Goal: Task Accomplishment & Management: Manage account settings

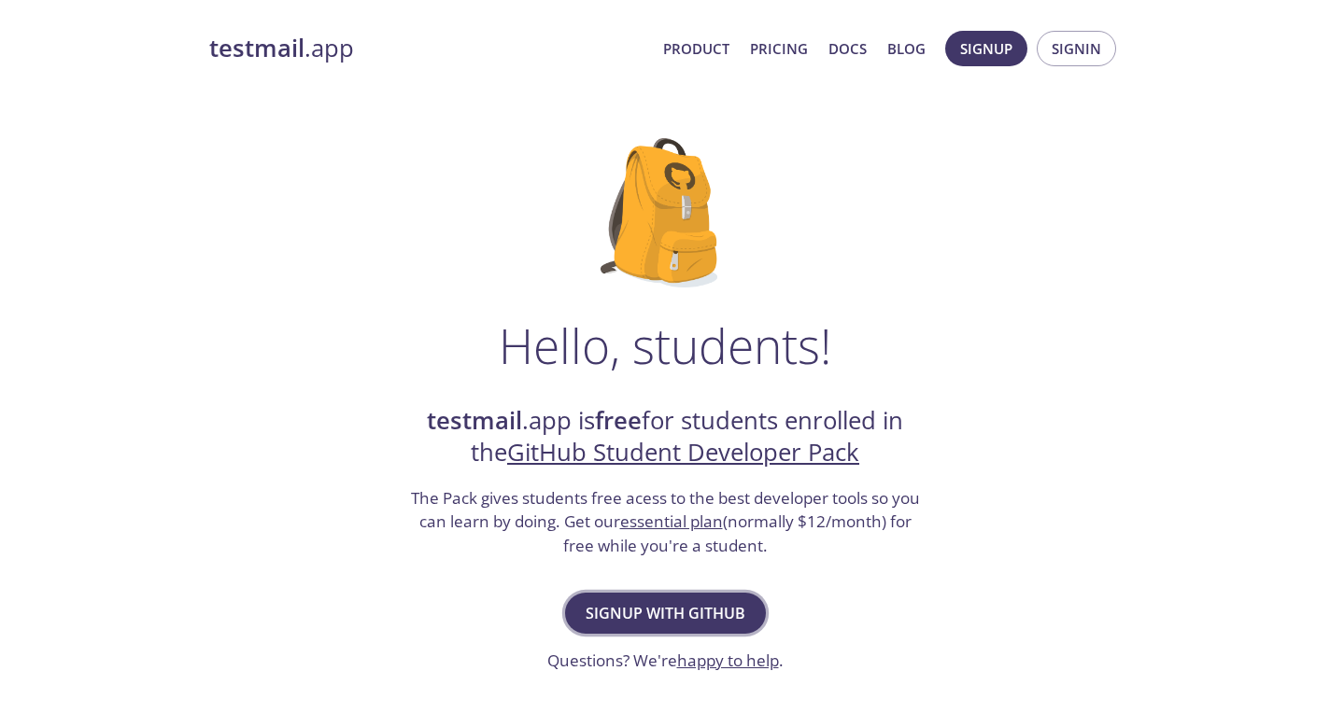
click at [685, 600] on span "Signup with GitHub" at bounding box center [666, 613] width 160 height 26
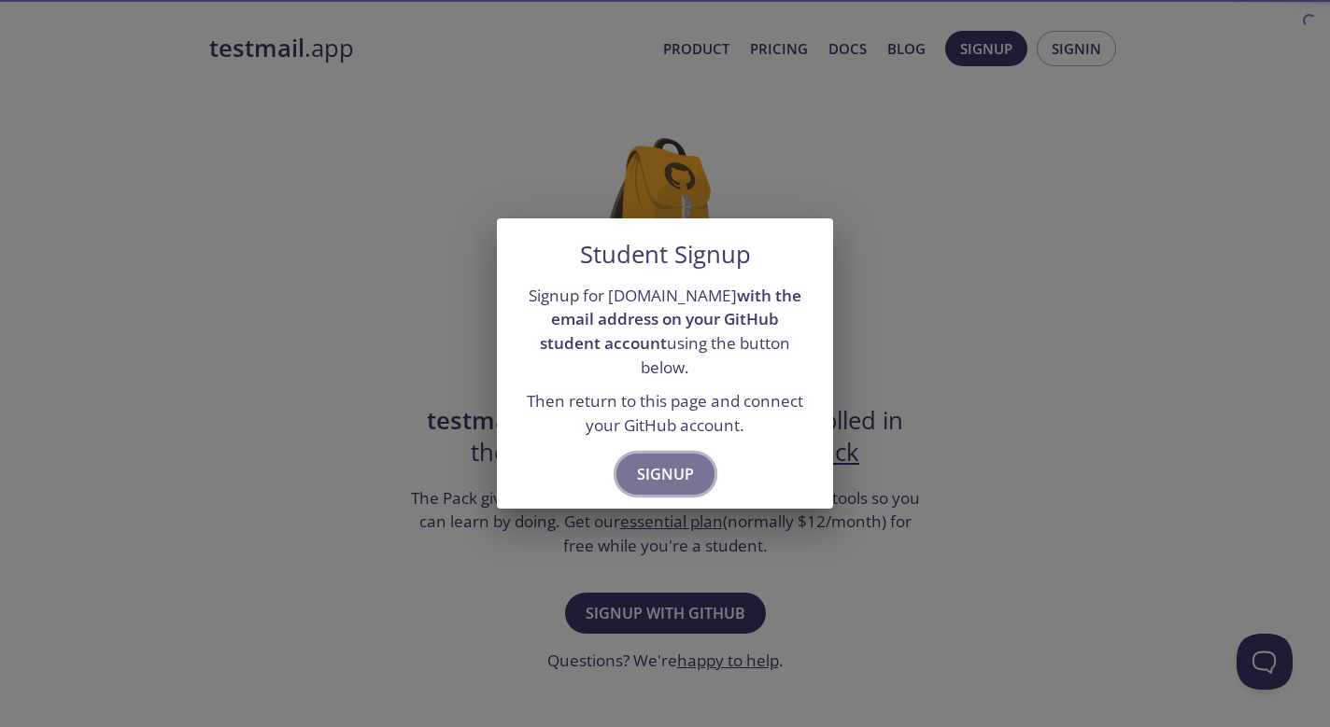
click at [671, 471] on span "Signup" at bounding box center [665, 474] width 57 height 26
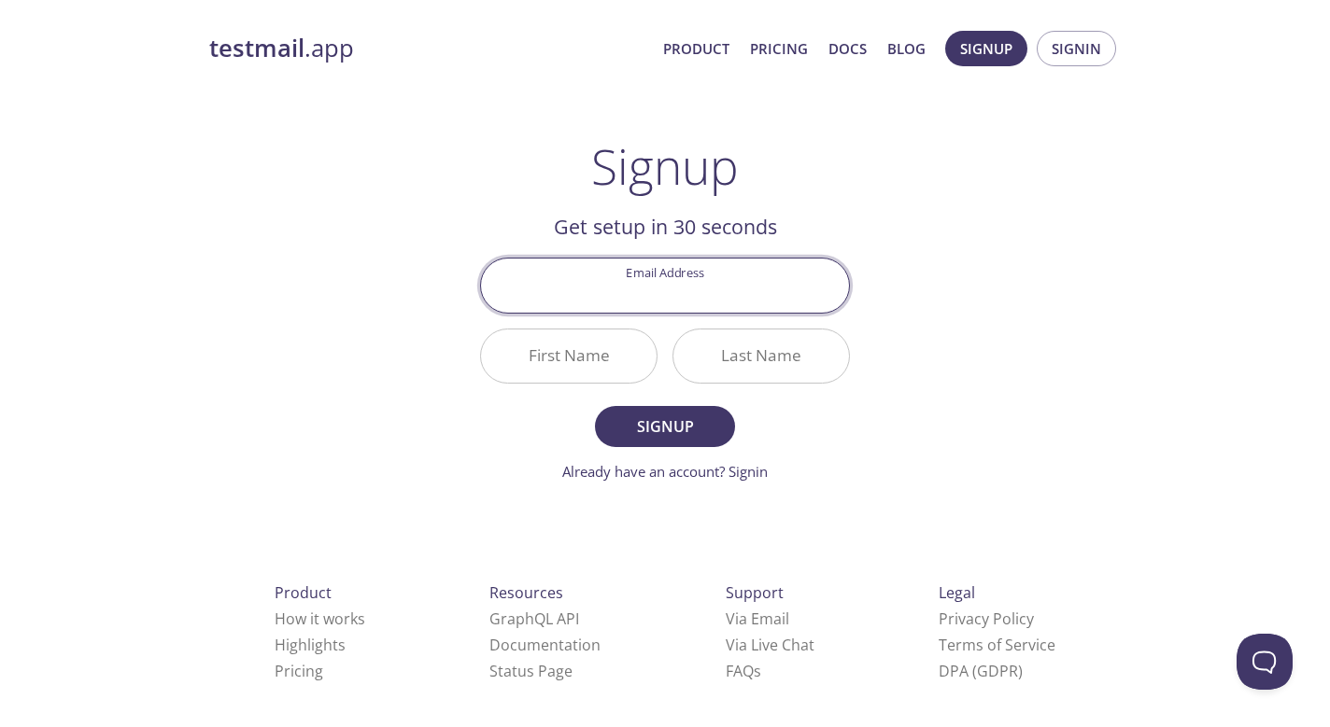
click at [659, 240] on h2 "Get setup in 30 seconds" at bounding box center [665, 227] width 370 height 32
click at [657, 294] on input "Email Address" at bounding box center [665, 285] width 368 height 53
type input "[EMAIL_ADDRESS][DOMAIN_NAME]"
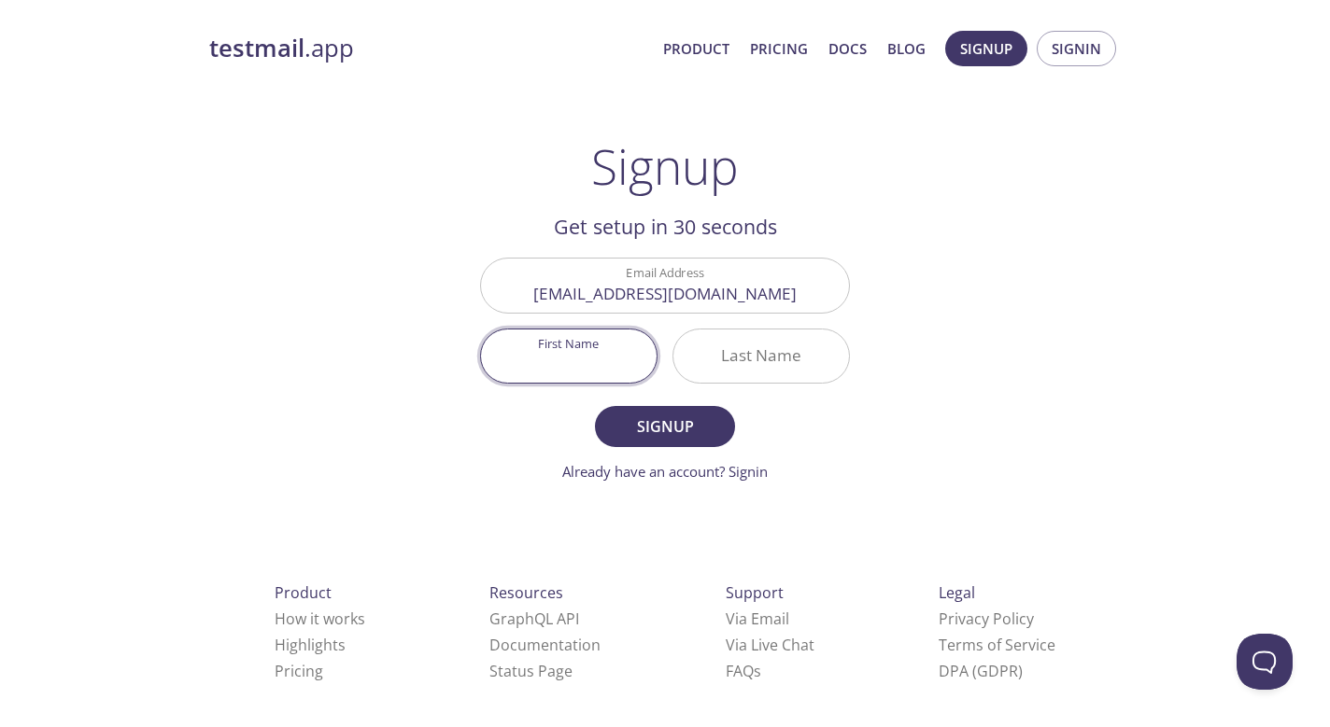
click at [628, 363] on input "First Name" at bounding box center [569, 356] width 176 height 53
click at [572, 371] on input "First Name" at bounding box center [569, 356] width 176 height 53
type input "[PERSON_NAME]"
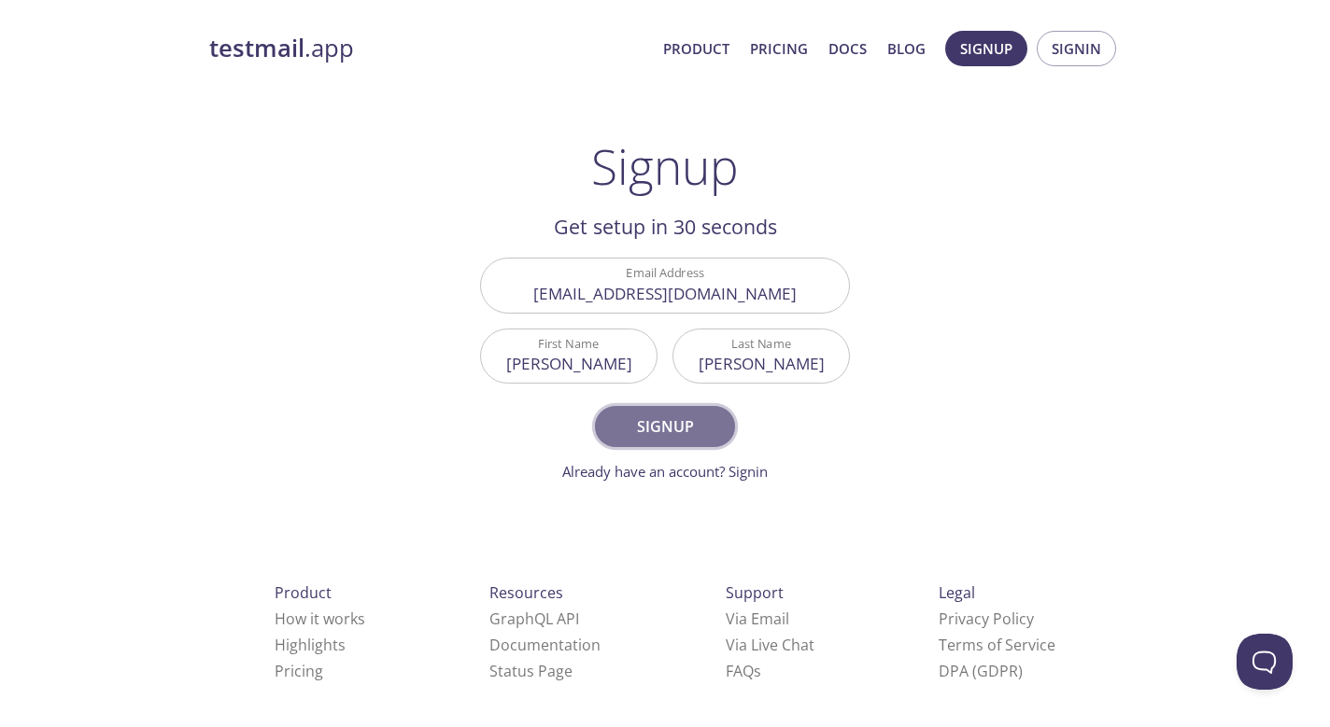
click at [683, 425] on span "Signup" at bounding box center [664, 427] width 99 height 26
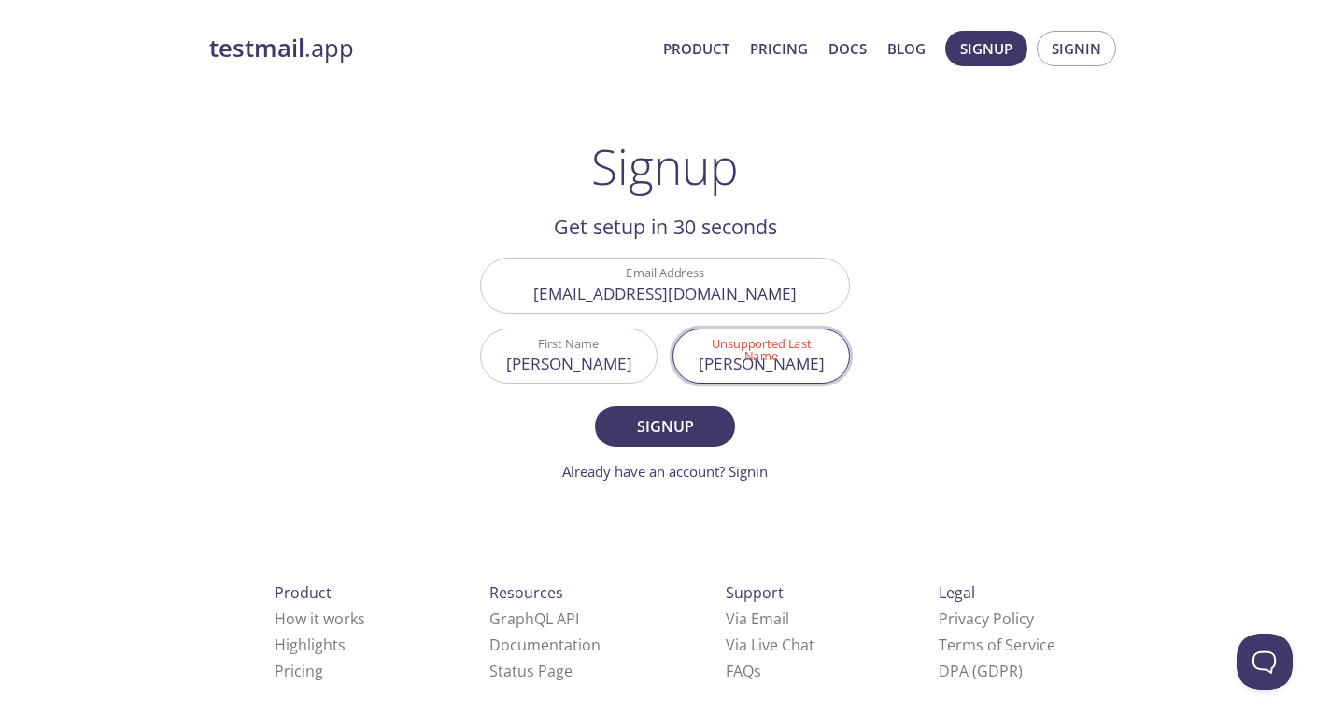
click at [727, 364] on input "[PERSON_NAME]" at bounding box center [761, 356] width 176 height 53
type input "[PERSON_NAME]"
click at [684, 426] on span "Signup" at bounding box center [664, 427] width 99 height 26
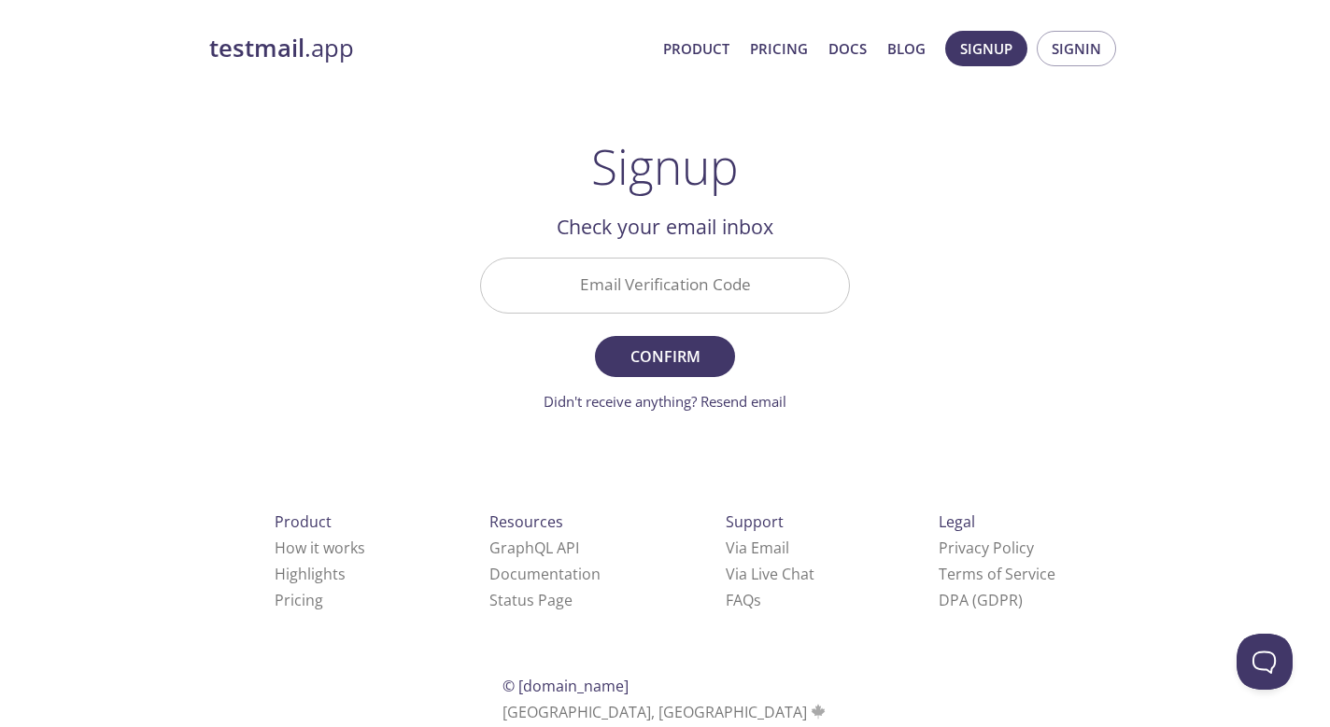
click at [682, 262] on input "Email Verification Code" at bounding box center [665, 285] width 368 height 53
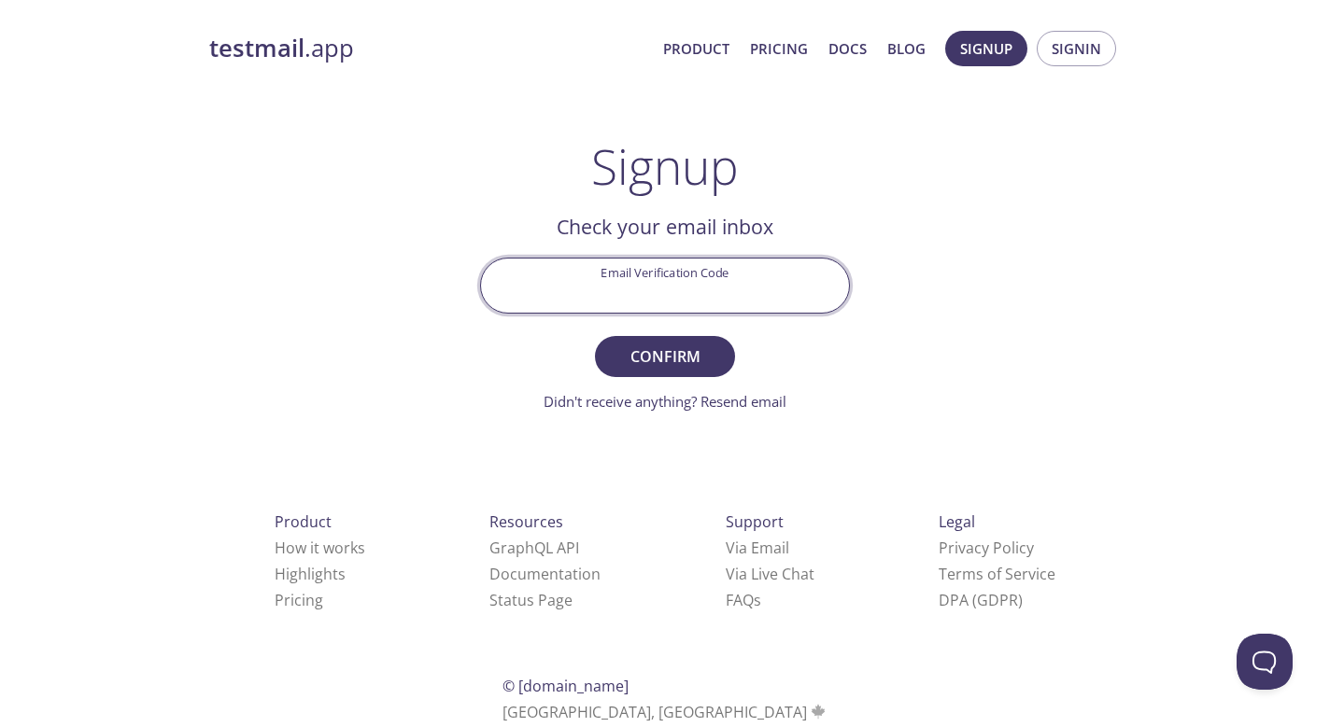
click at [657, 292] on input "Email Verification Code" at bounding box center [665, 285] width 368 height 53
paste input "5LTR5C2"
type input "5LTR5C2"
click at [638, 362] on span "Confirm" at bounding box center [664, 357] width 99 height 26
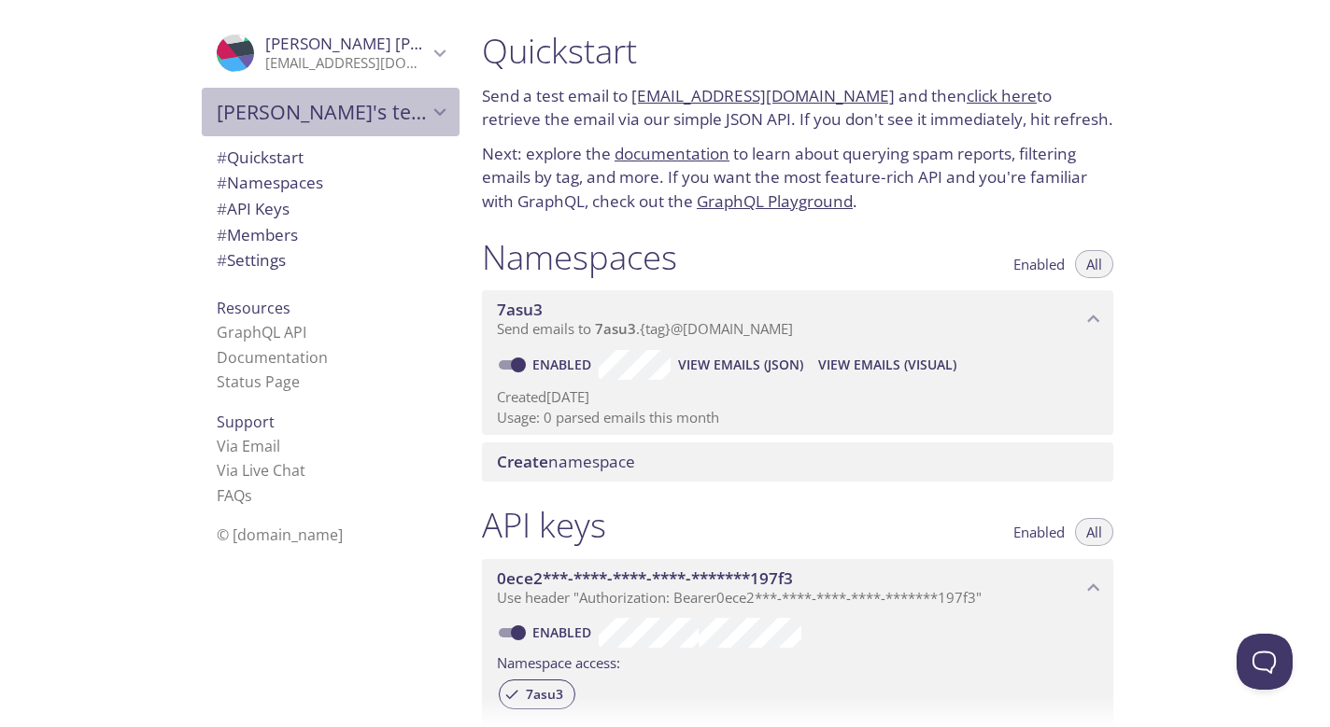
click at [279, 119] on span "Filip's team" at bounding box center [322, 112] width 211 height 26
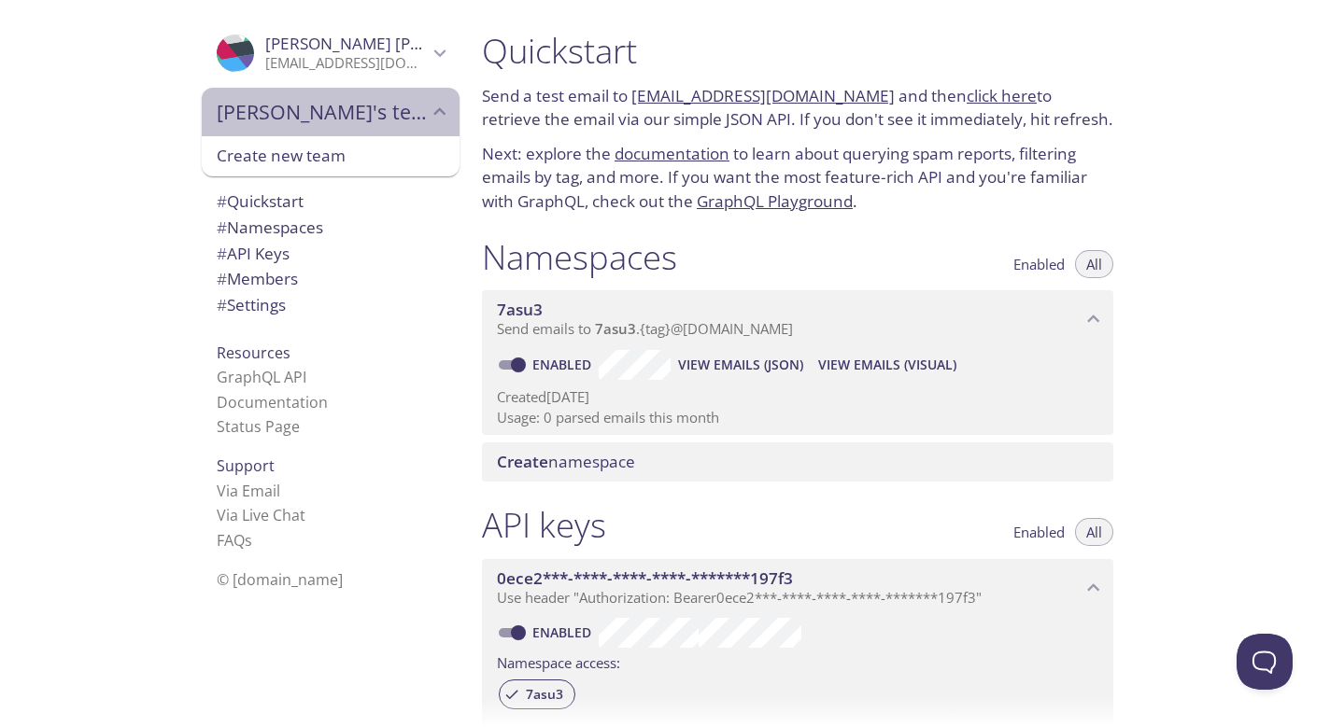
click at [279, 119] on span "Filip's team" at bounding box center [322, 112] width 211 height 26
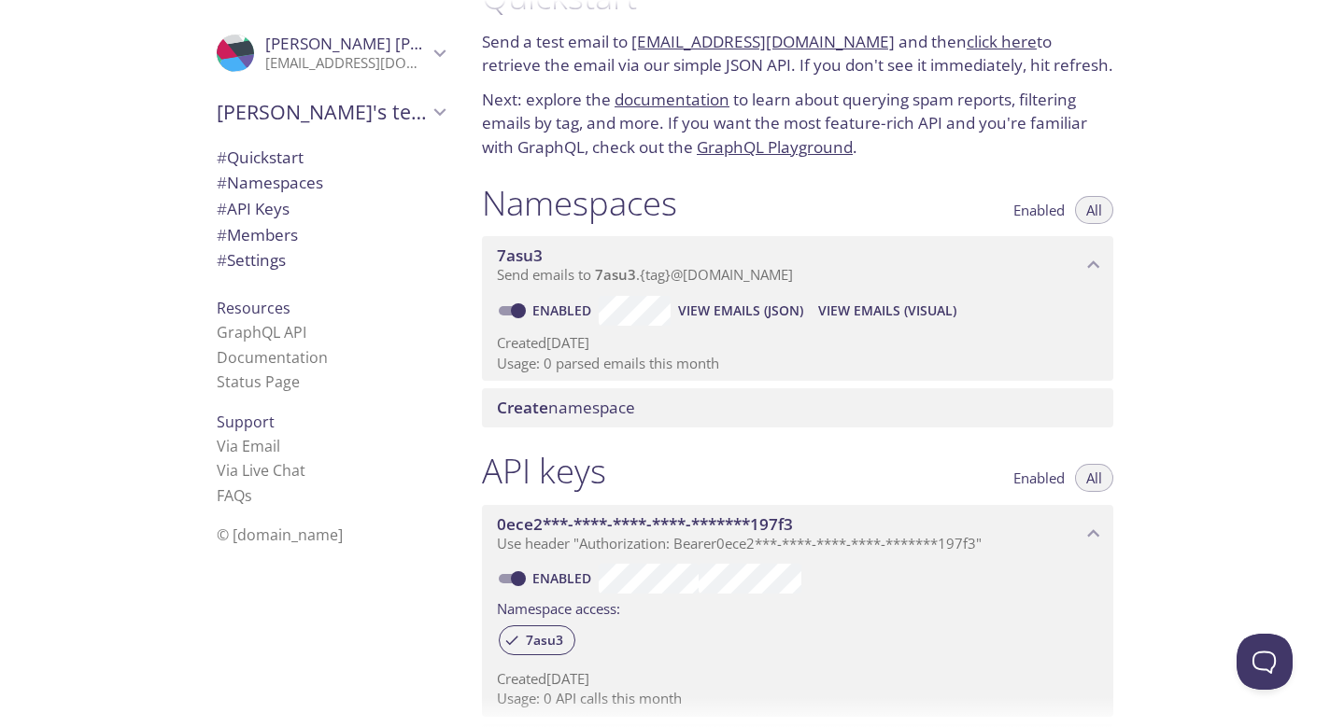
scroll to position [58, 0]
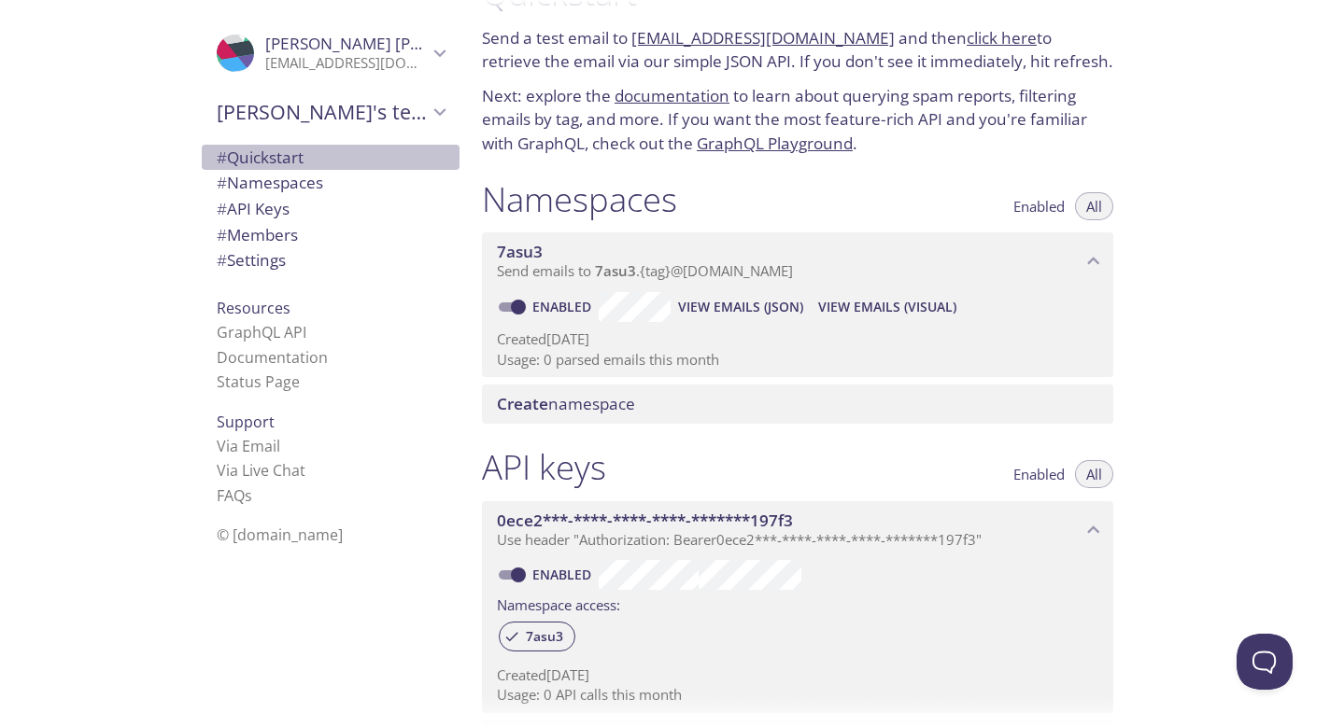
click at [304, 161] on span "# Quickstart" at bounding box center [260, 157] width 87 height 21
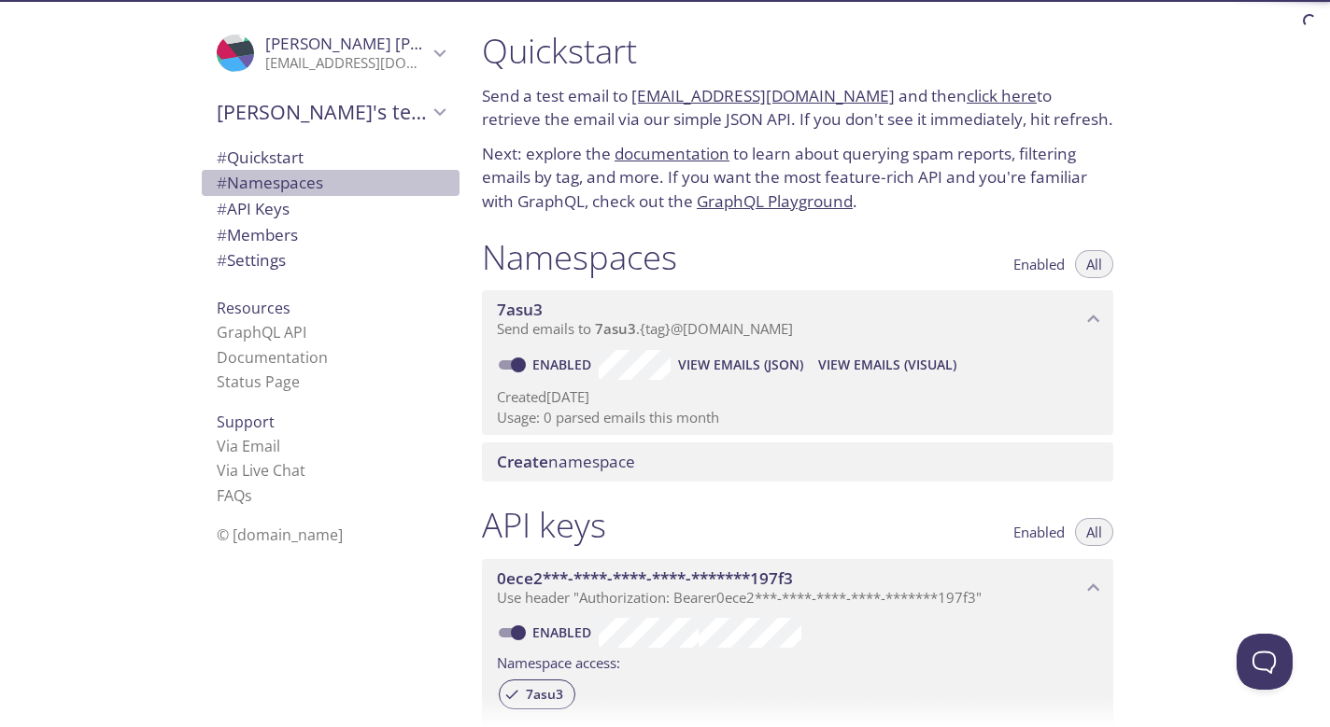
click at [305, 184] on span "# Namespaces" at bounding box center [270, 182] width 106 height 21
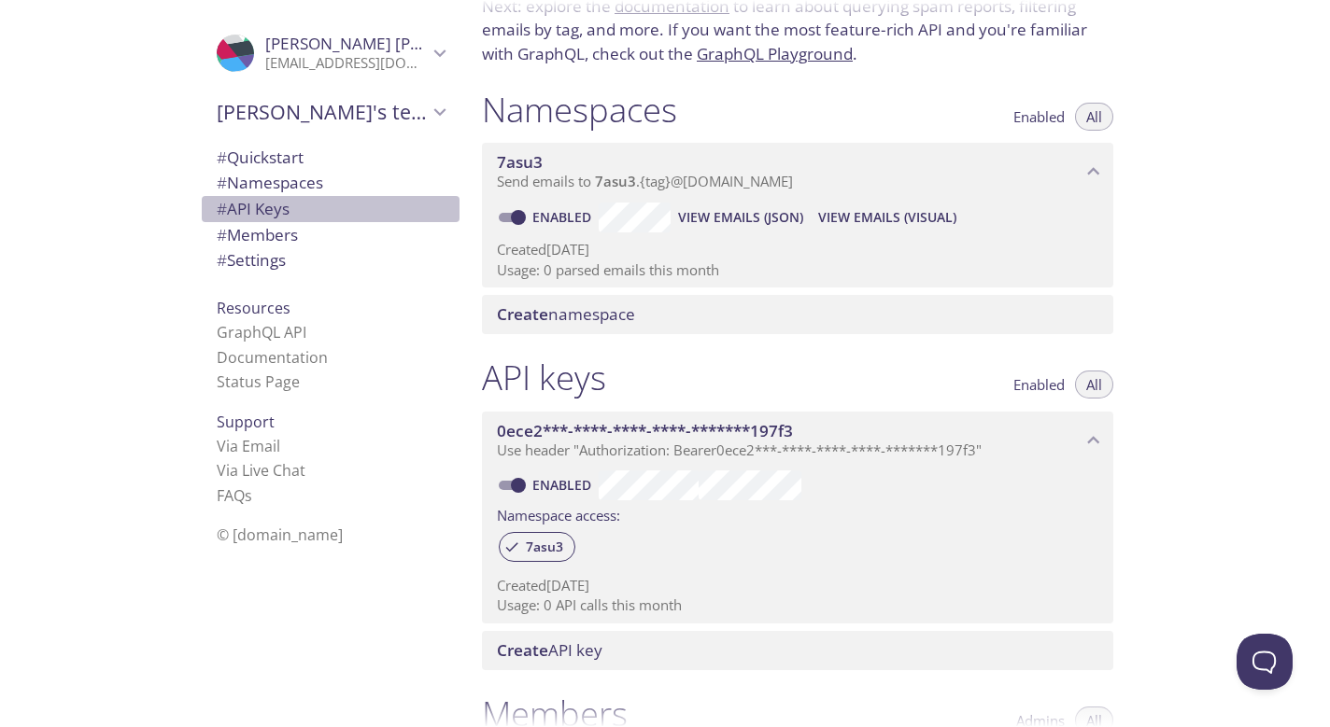
click at [302, 214] on span "# API Keys" at bounding box center [331, 209] width 228 height 24
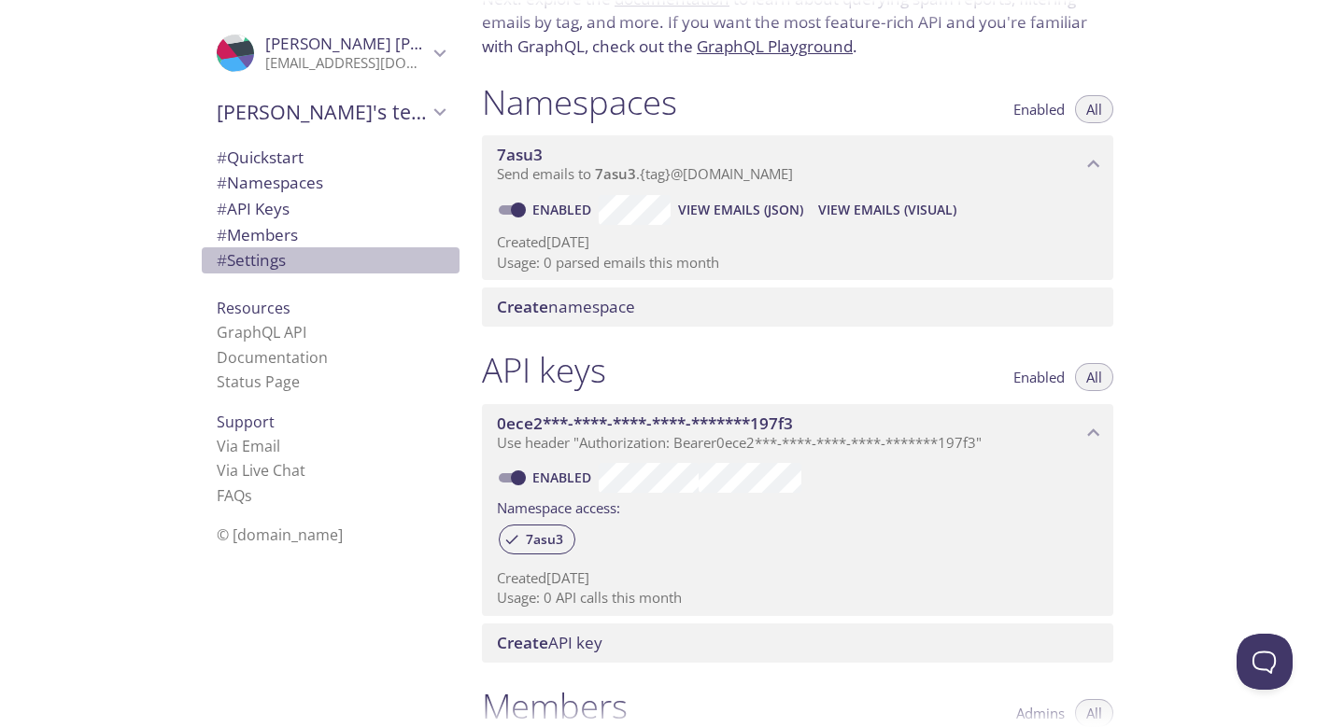
click at [298, 252] on span "# Settings" at bounding box center [331, 260] width 228 height 24
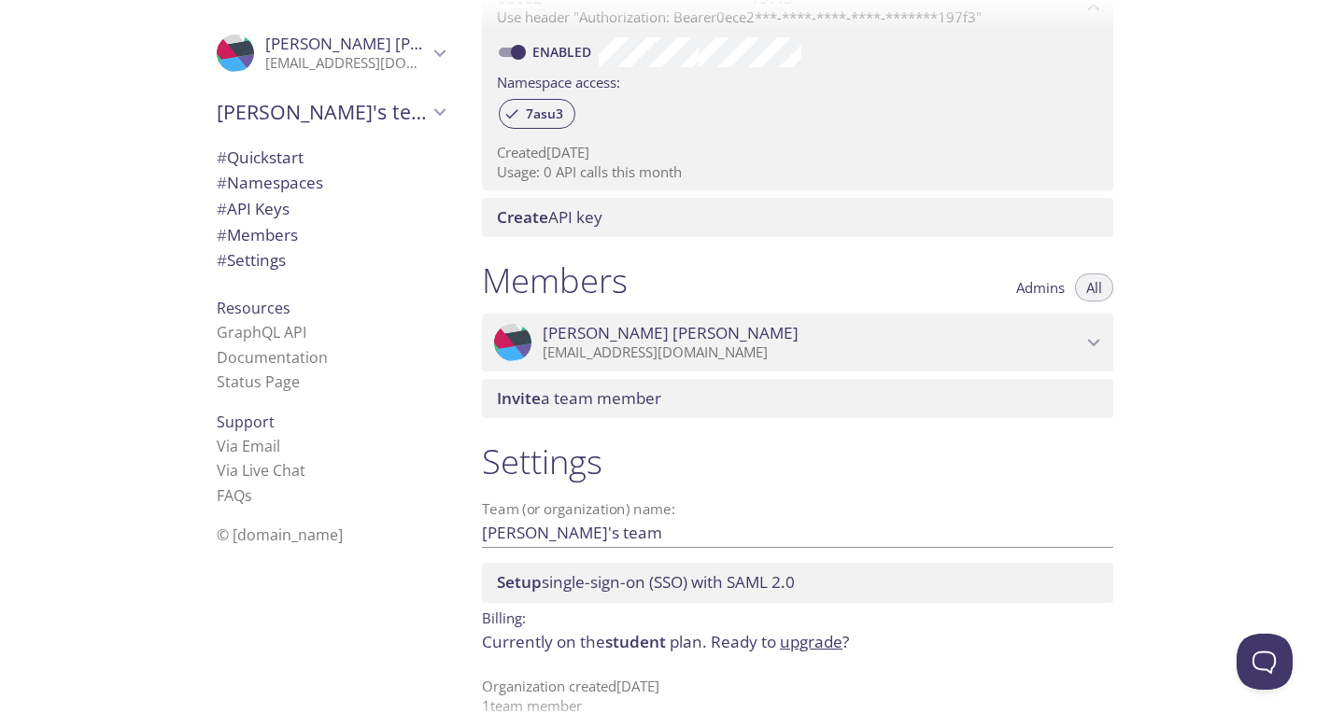
scroll to position [585, 0]
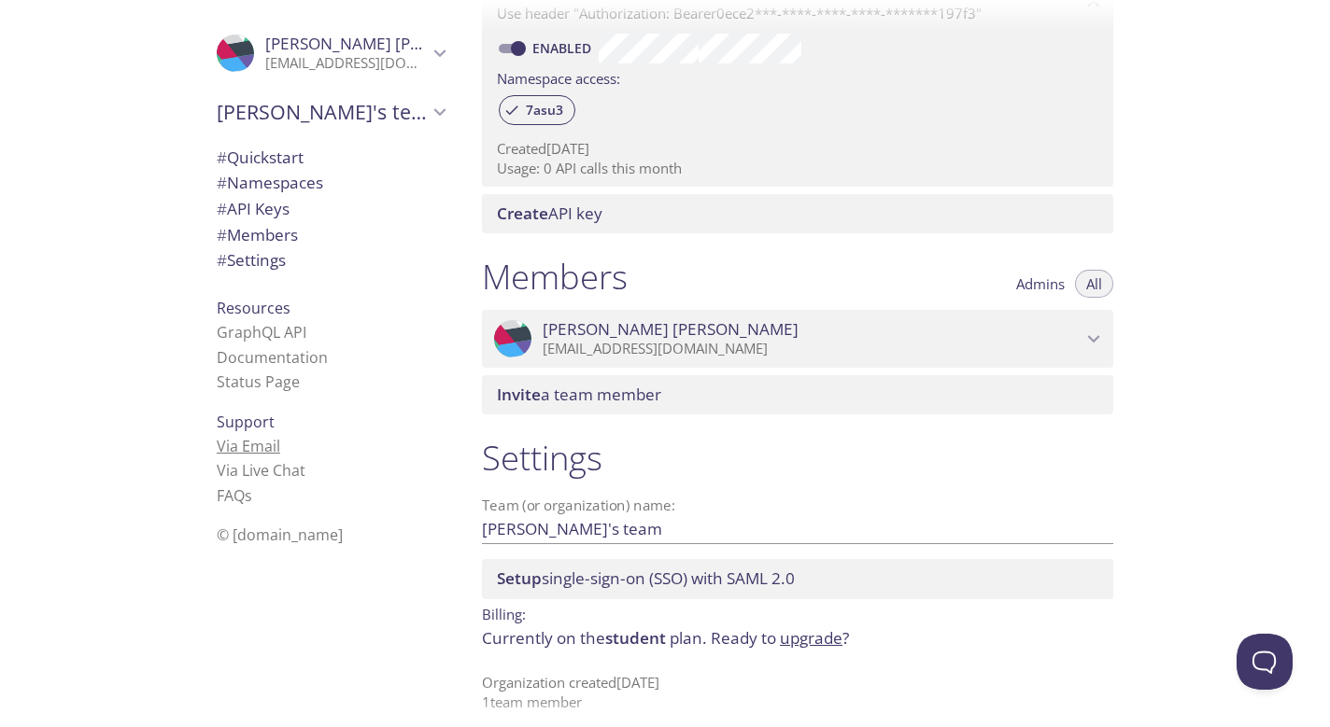
click at [276, 440] on link "Via Email" at bounding box center [249, 446] width 64 height 21
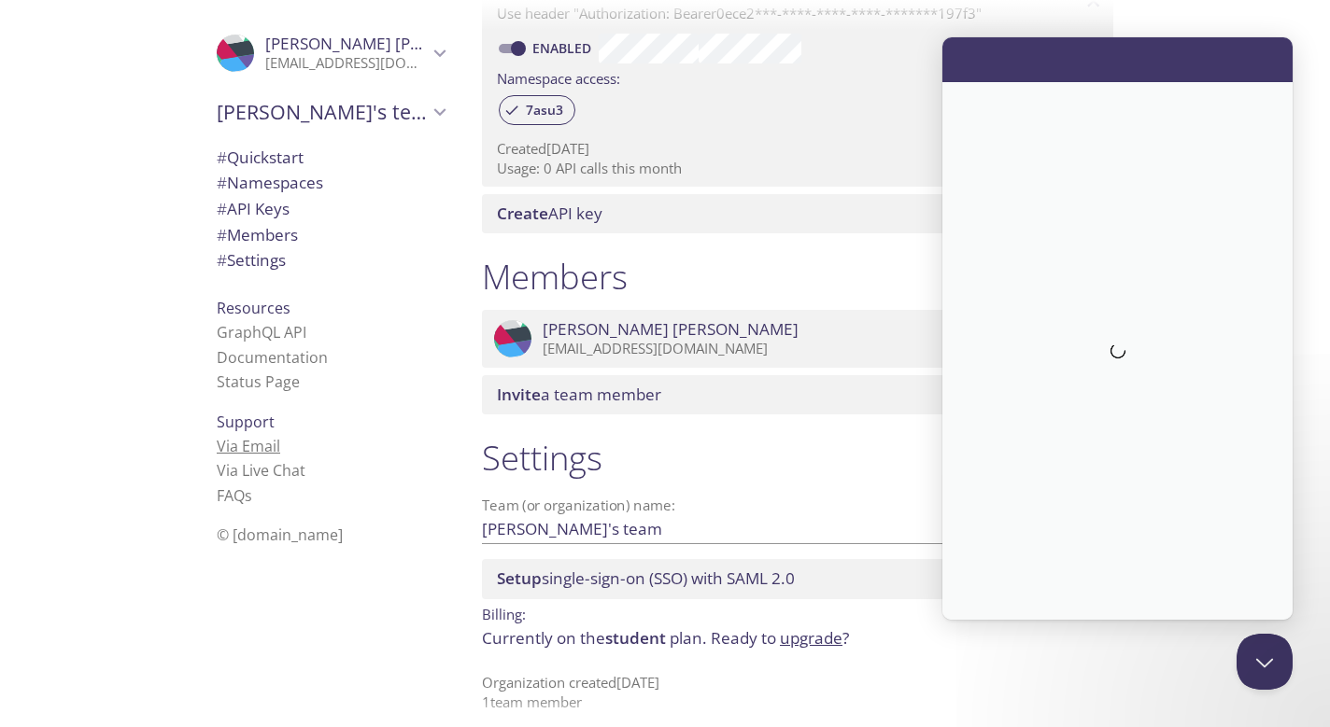
scroll to position [0, 0]
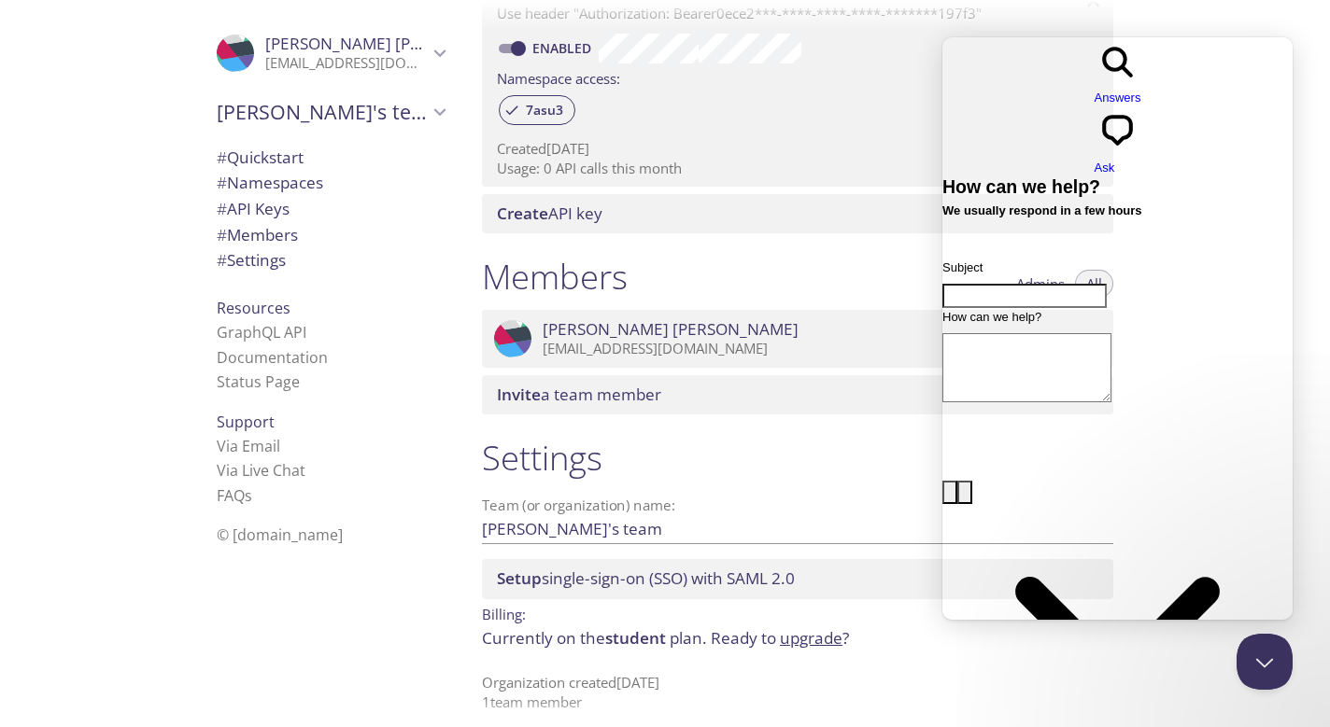
click at [477, 245] on div "Members Admins All .cls-1 { fill: #6d5ca8; } .cls-2 { fill: #3fc191; } .cls-3 {…" at bounding box center [797, 335] width 661 height 181
click at [987, 27] on div at bounding box center [665, 15] width 1330 height 30
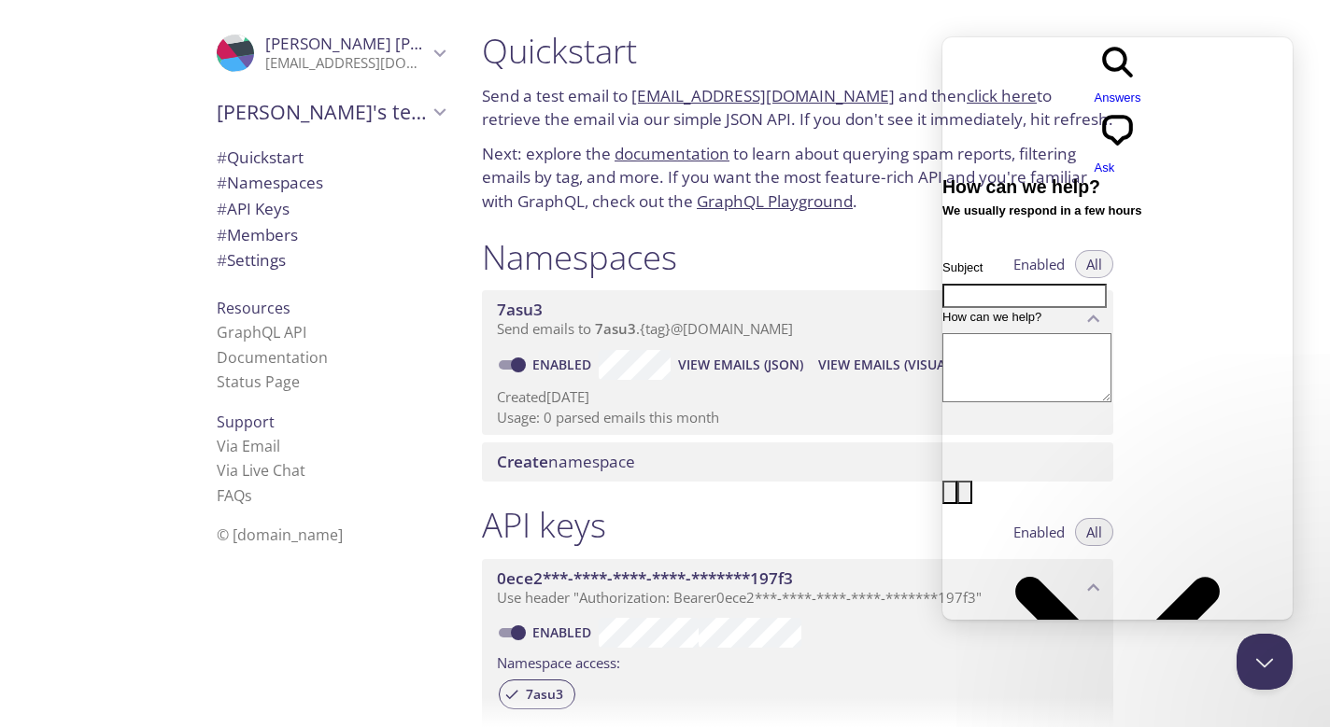
click at [812, 225] on div "Namespaces Enabled All 7asu3 Send emails to 7asu3 . {tag} @inbox.testmail.app E…" at bounding box center [797, 359] width 661 height 269
click at [1303, 698] on div at bounding box center [665, 713] width 1330 height 30
click at [1277, 676] on button "Close Beacon popover" at bounding box center [1261, 658] width 56 height 56
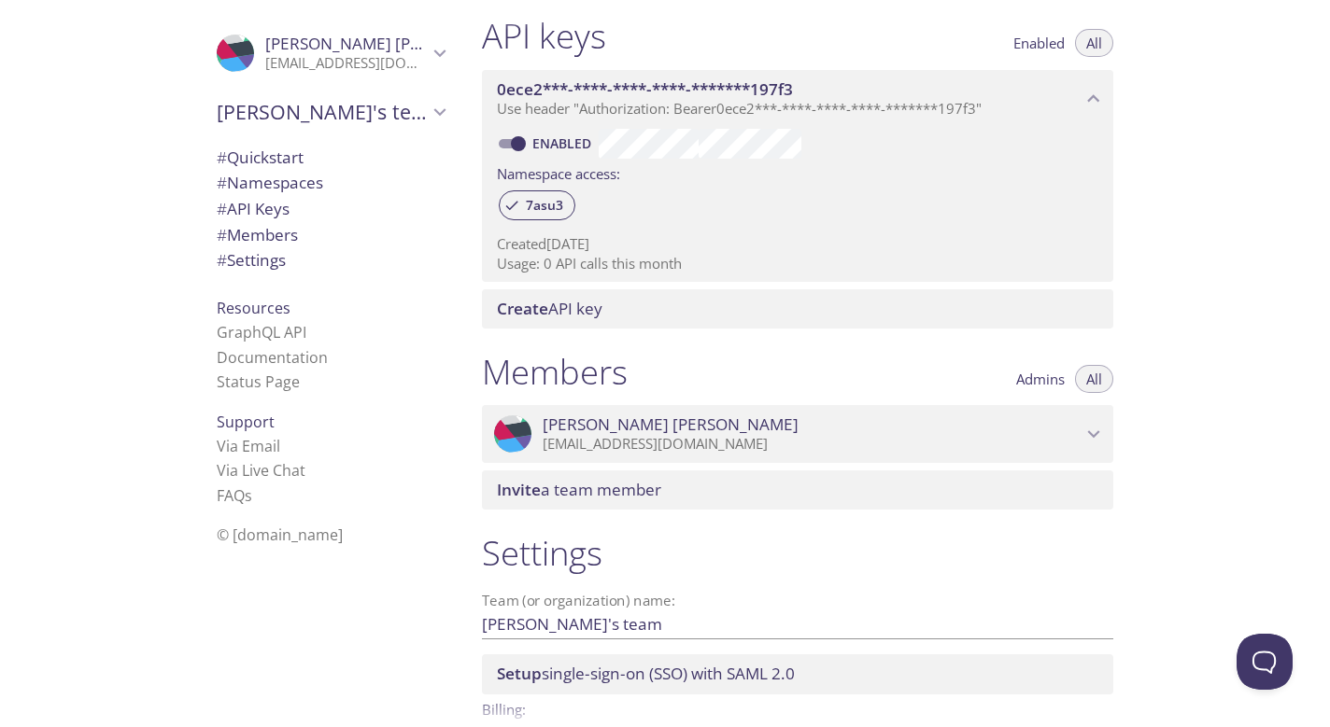
scroll to position [498, 0]
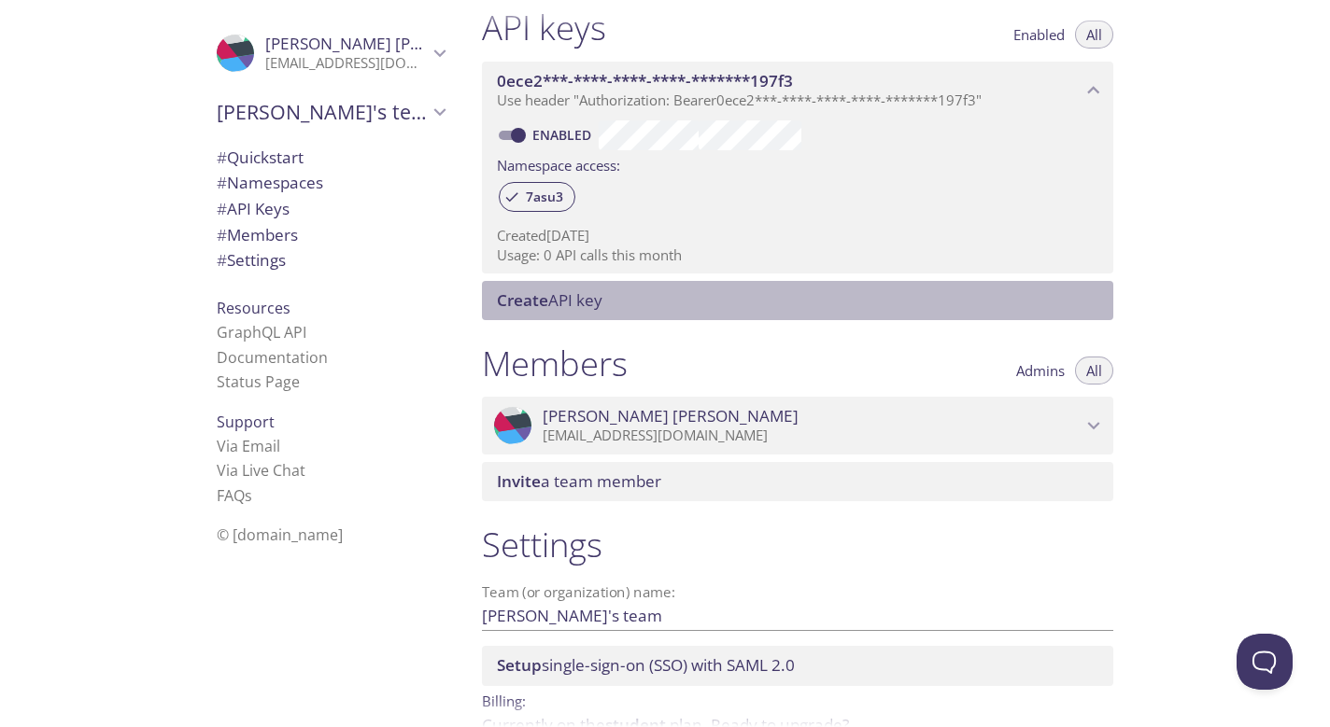
click at [608, 295] on span "Create API key" at bounding box center [801, 300] width 609 height 21
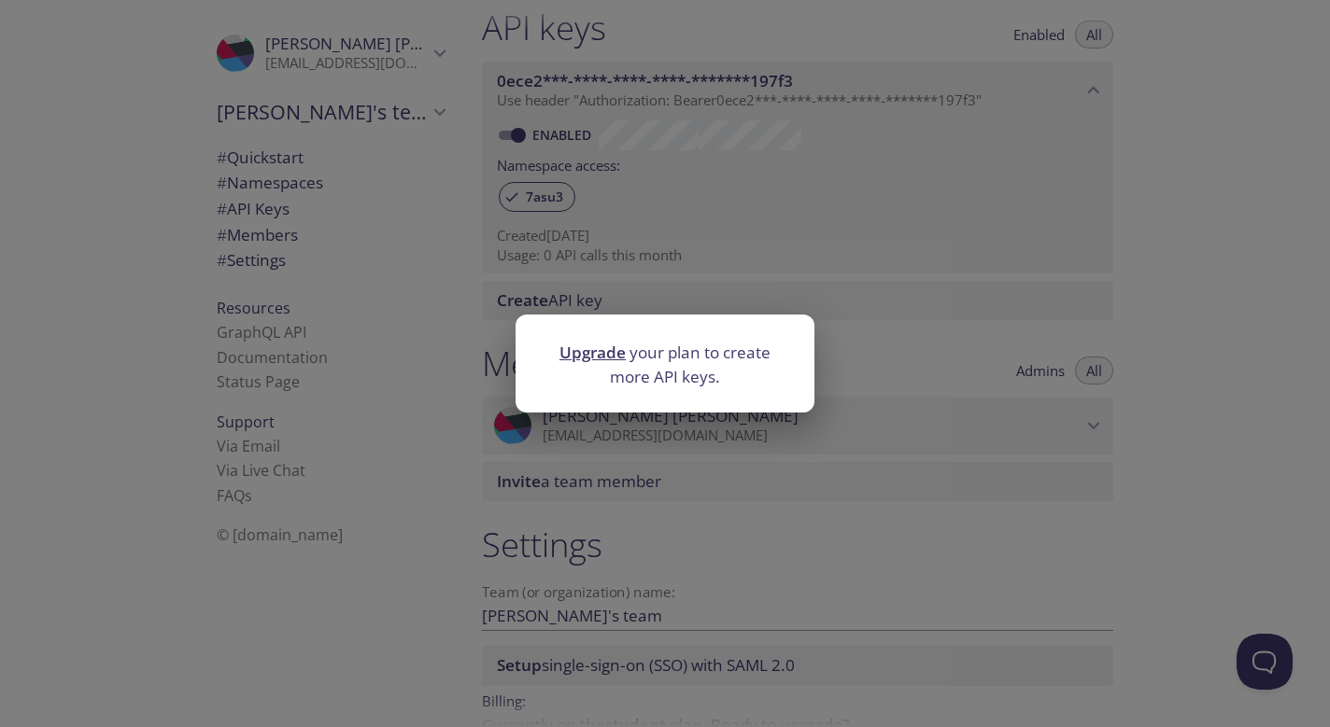
click at [609, 295] on div "Upgrade your plan to create more API keys." at bounding box center [665, 363] width 1330 height 727
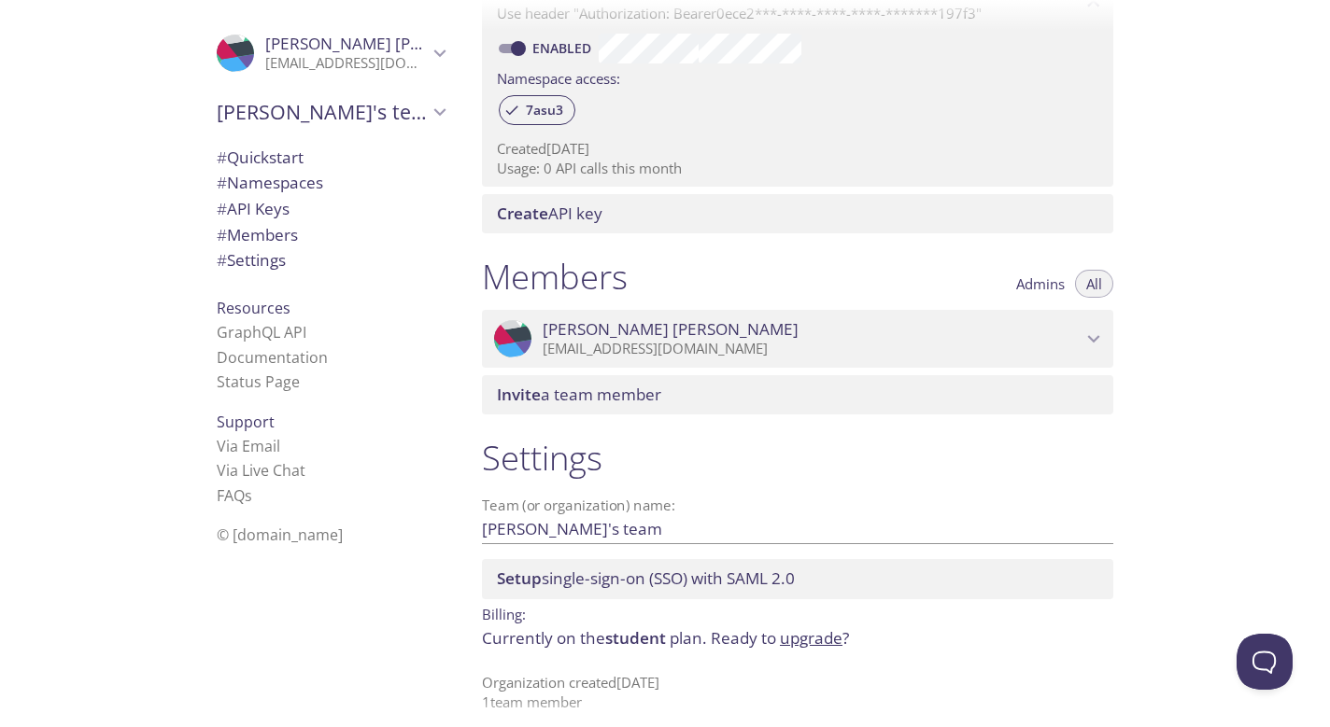
scroll to position [0, 0]
click at [308, 529] on span "© [DOMAIN_NAME]" at bounding box center [280, 535] width 126 height 21
